Goal: Find specific page/section

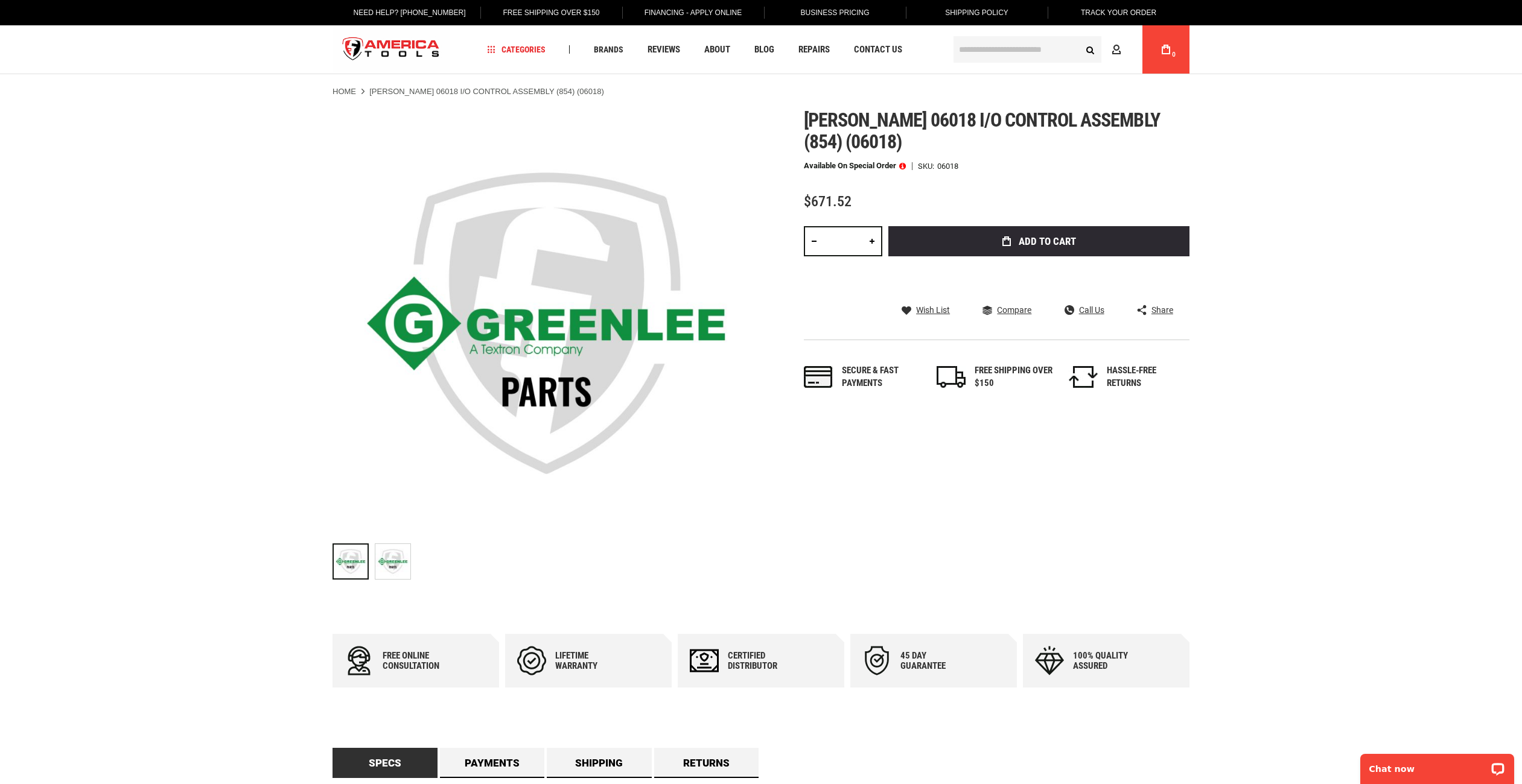
click at [994, 45] on input "text" at bounding box center [1027, 49] width 148 height 27
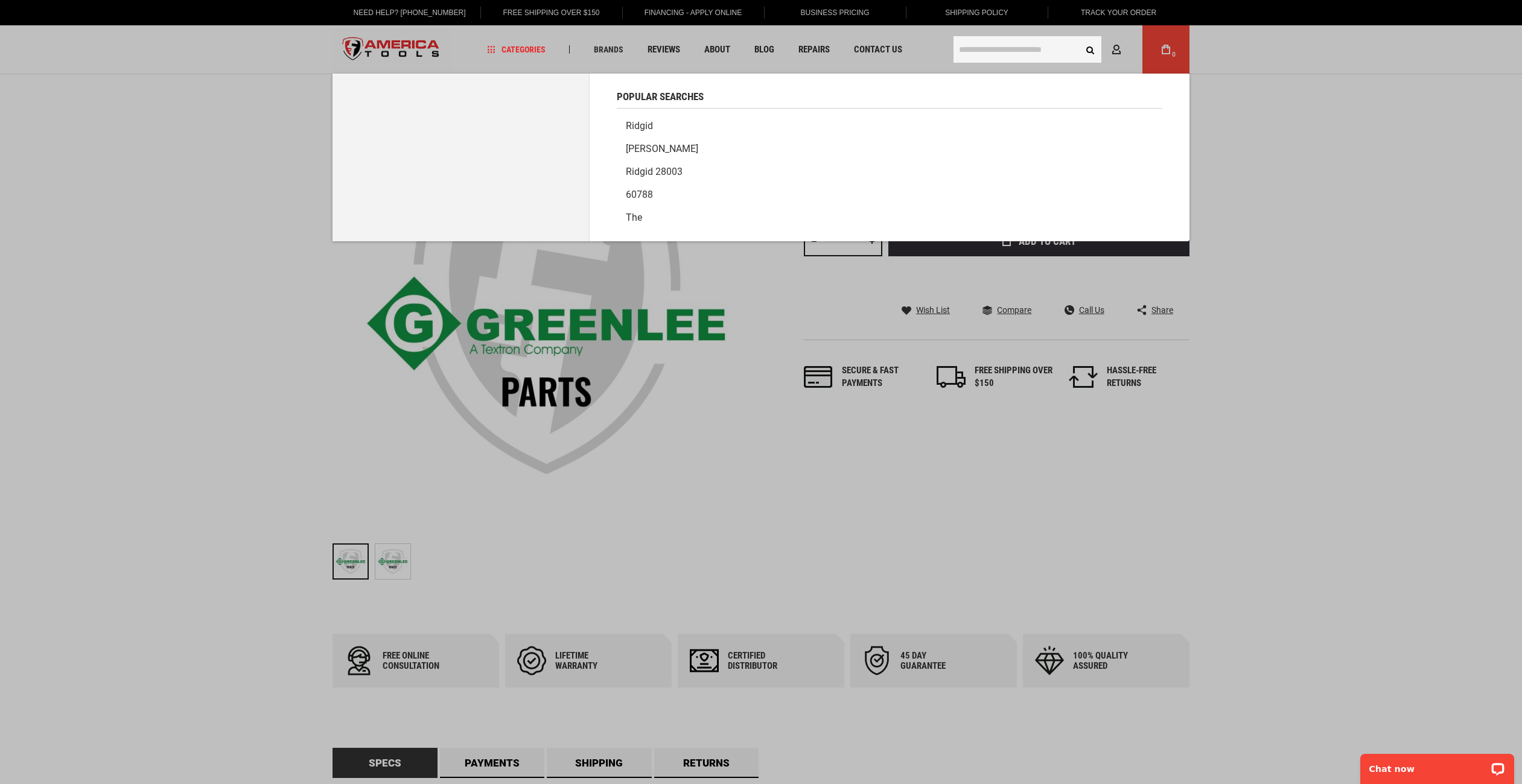
click at [647, 147] on link "[PERSON_NAME]" at bounding box center [889, 149] width 546 height 23
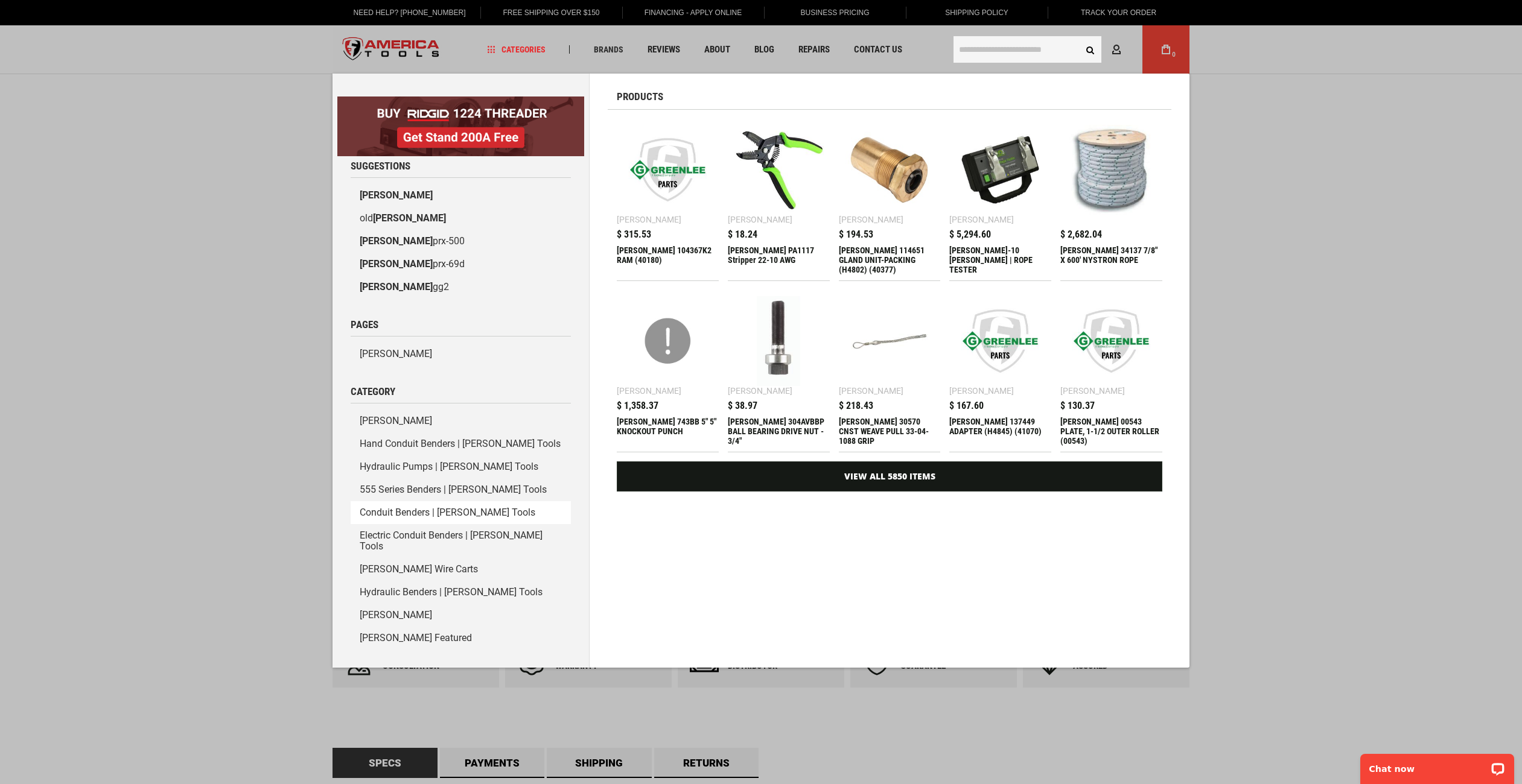
click at [420, 516] on link "Conduit Benders | [PERSON_NAME] Tools" at bounding box center [460, 512] width 220 height 23
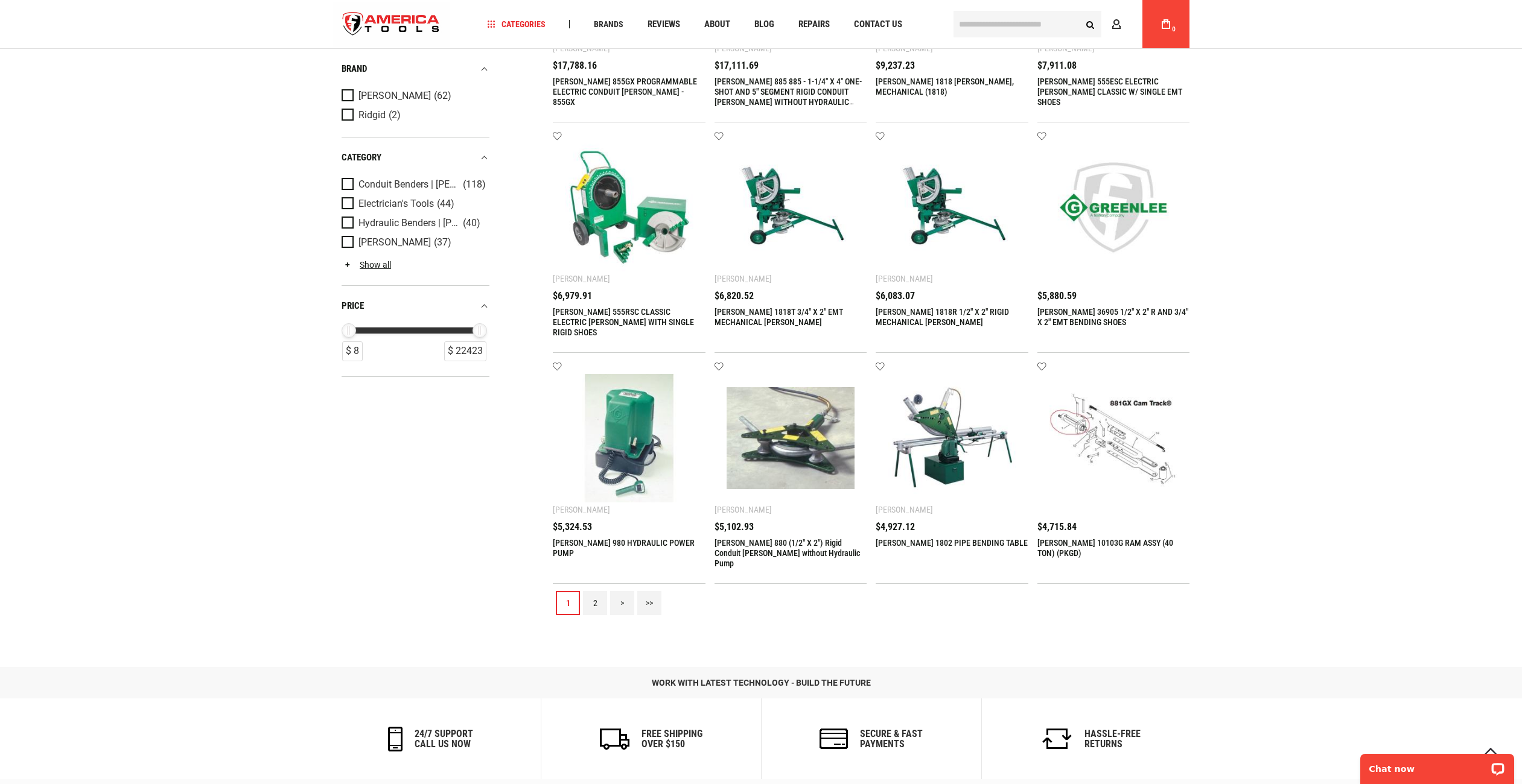
scroll to position [1146, 0]
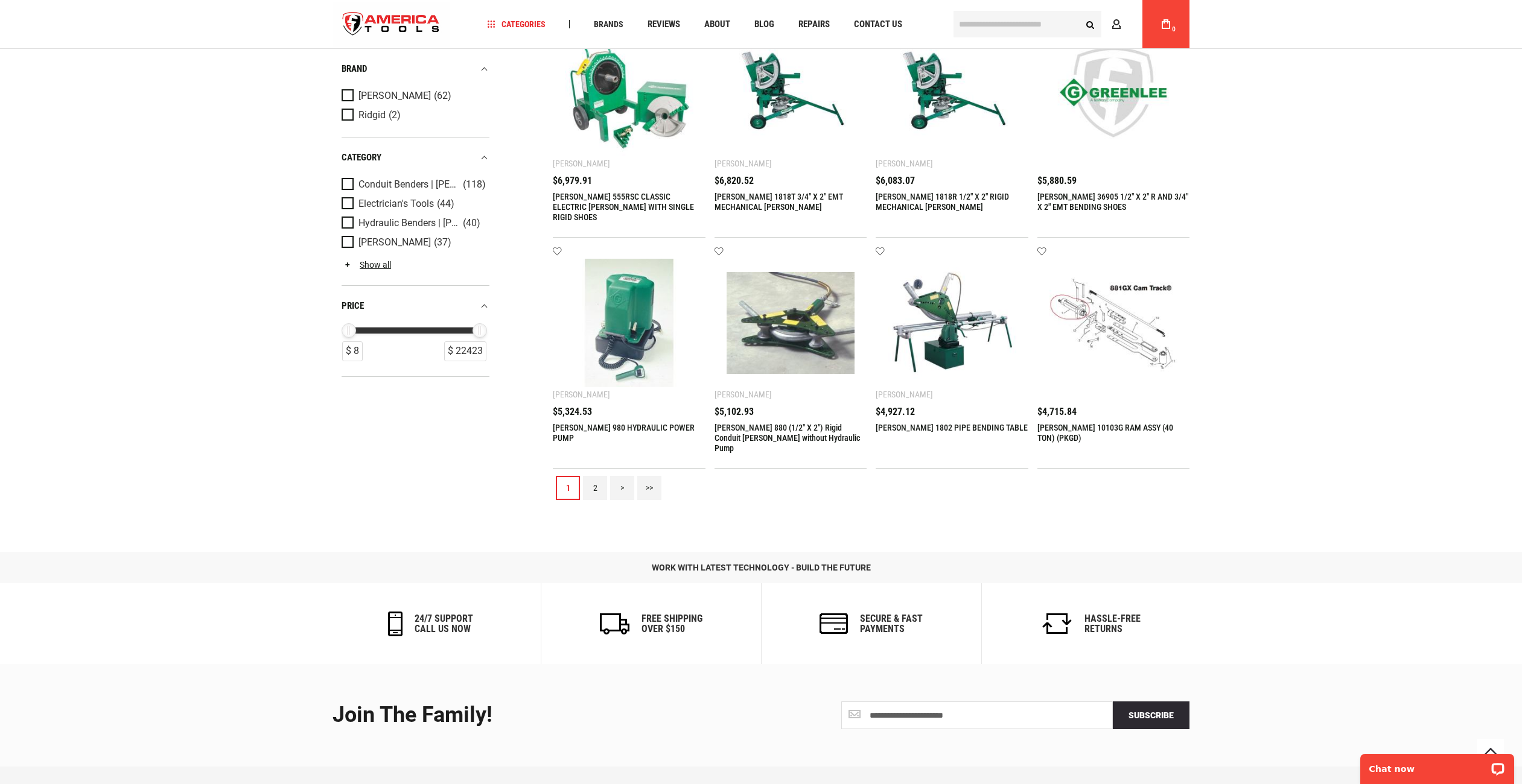
click at [589, 492] on link "2" at bounding box center [595, 488] width 24 height 24
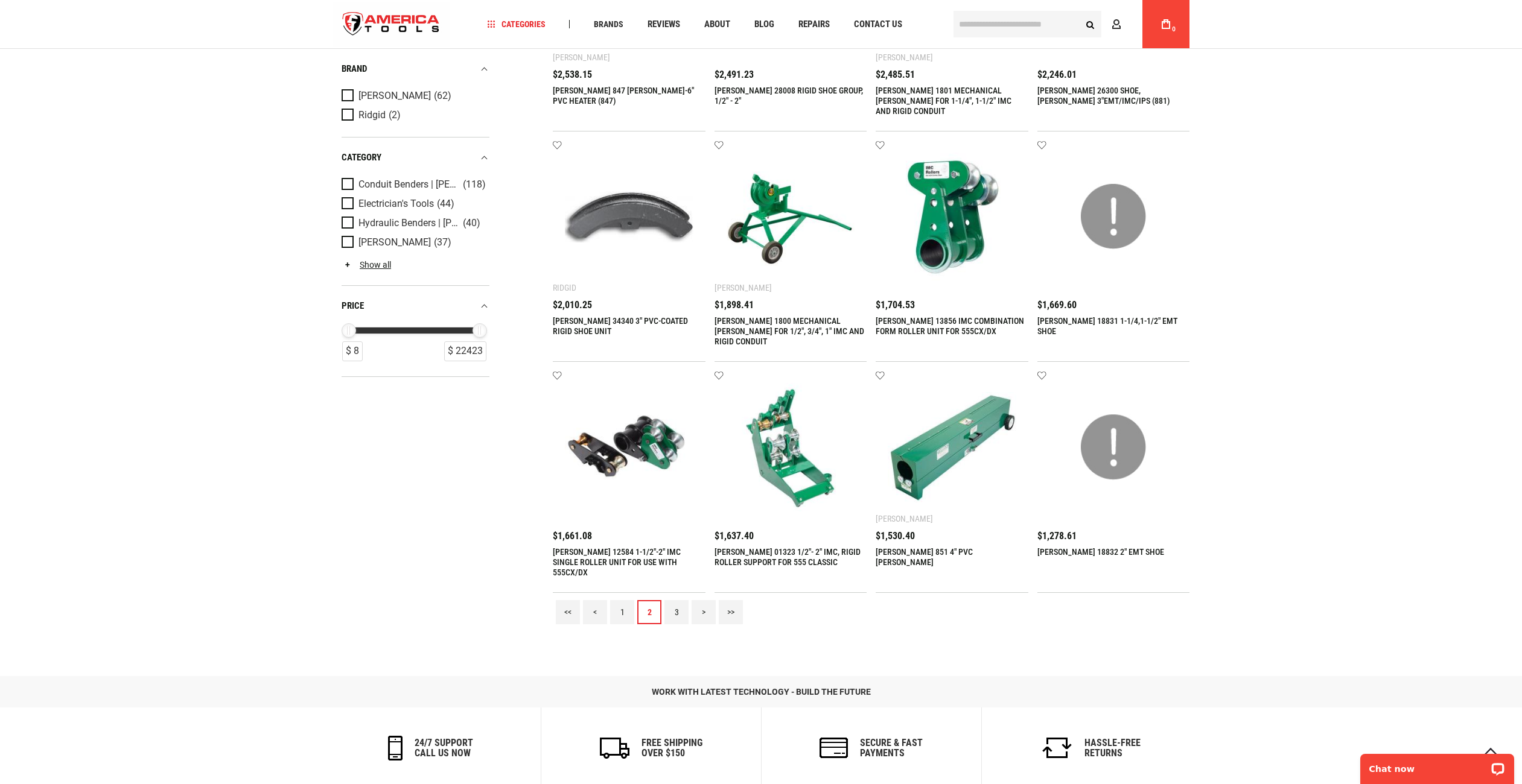
scroll to position [1025, 0]
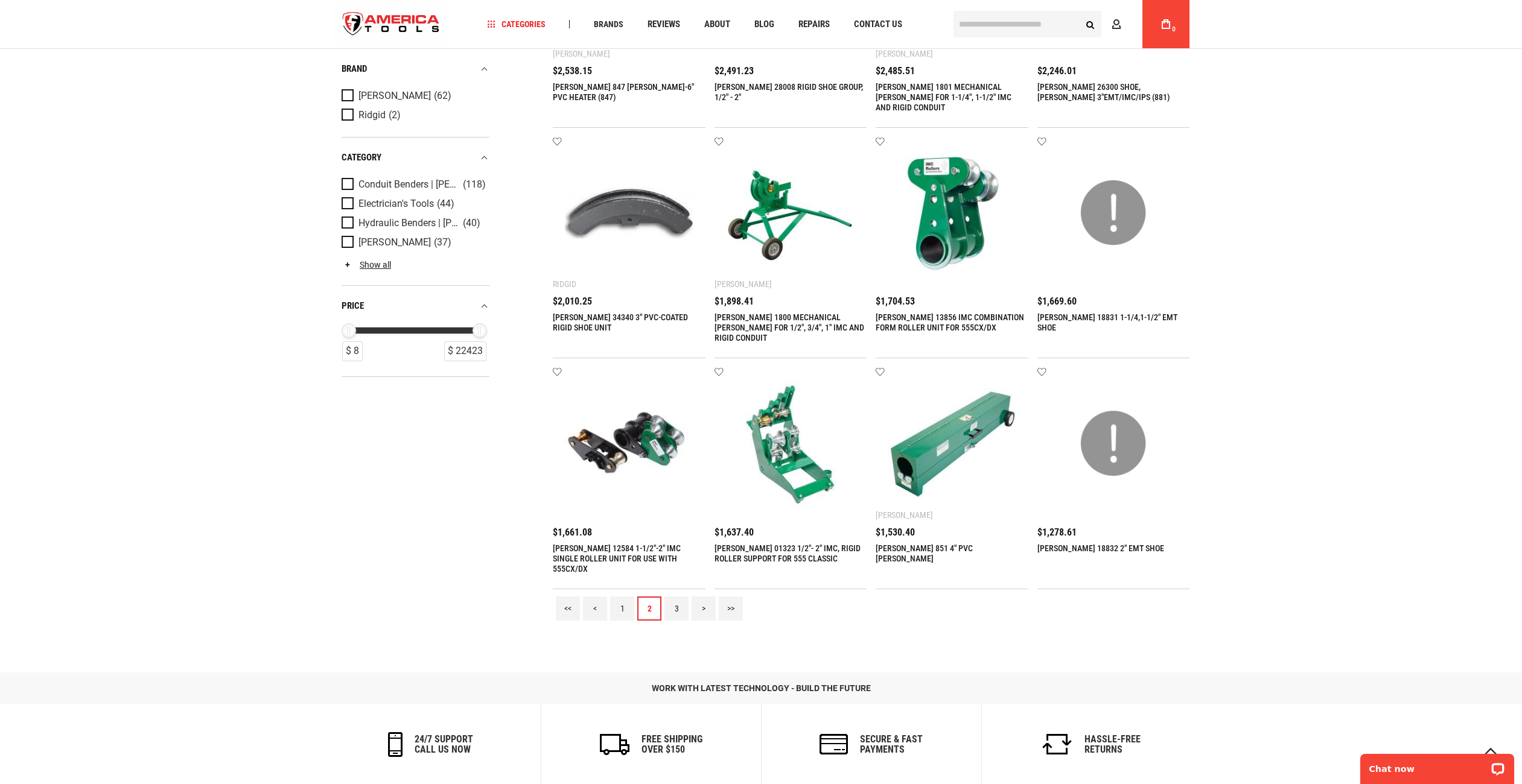
click at [664, 607] on div "<< < 1 2 3 > >>" at bounding box center [871, 608] width 637 height 38
click at [675, 606] on link "3" at bounding box center [676, 608] width 24 height 24
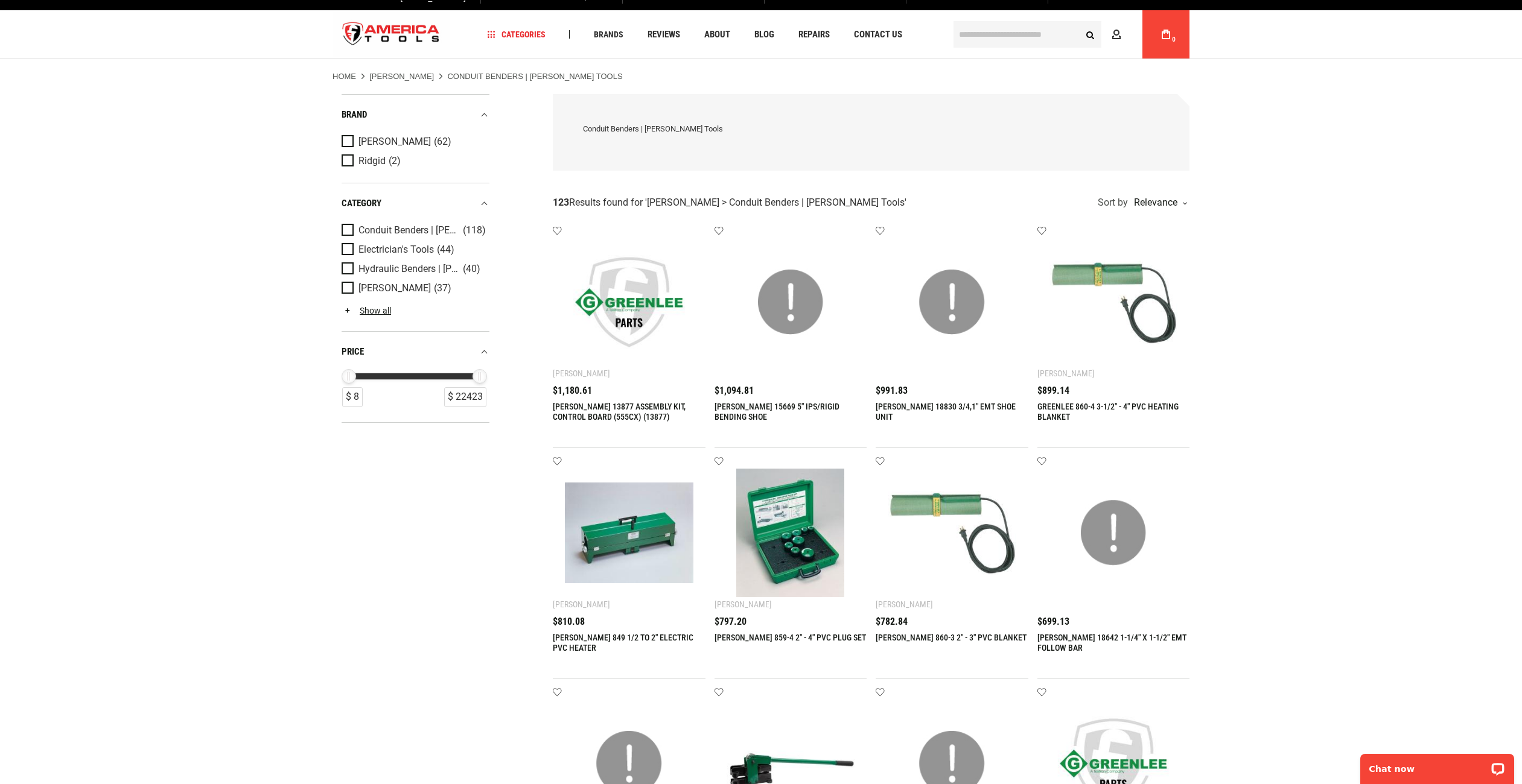
scroll to position [0, 0]
